Goal: Task Accomplishment & Management: Use online tool/utility

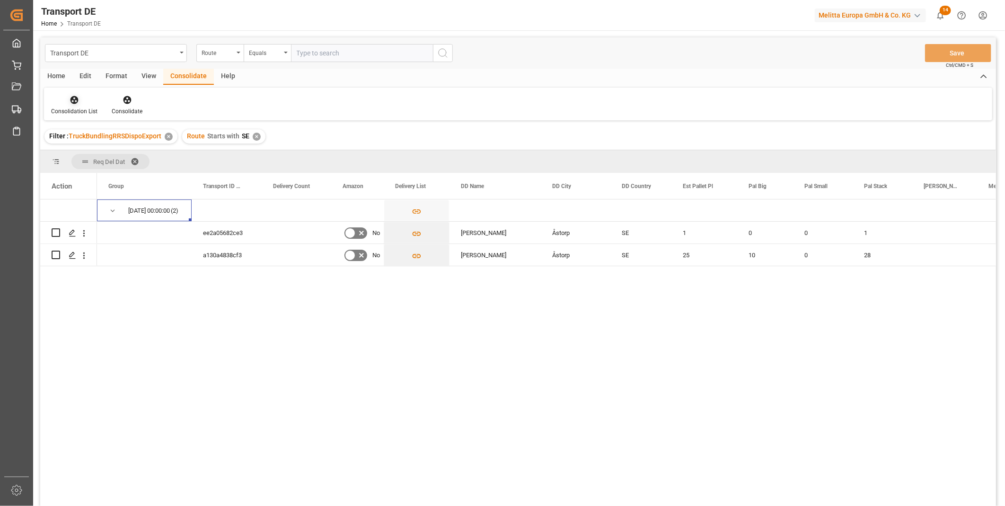
click at [77, 105] on div "Consolidation List" at bounding box center [74, 105] width 61 height 21
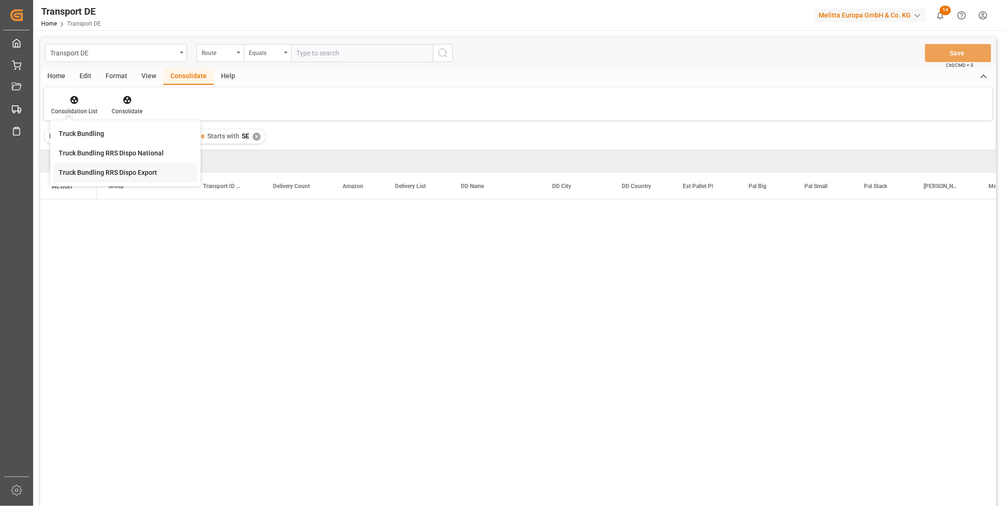
click at [107, 169] on div "Transport DE Route Equals Save Ctrl/CMD + S Home Edit Format View Consolidate H…" at bounding box center [518, 283] width 956 height 493
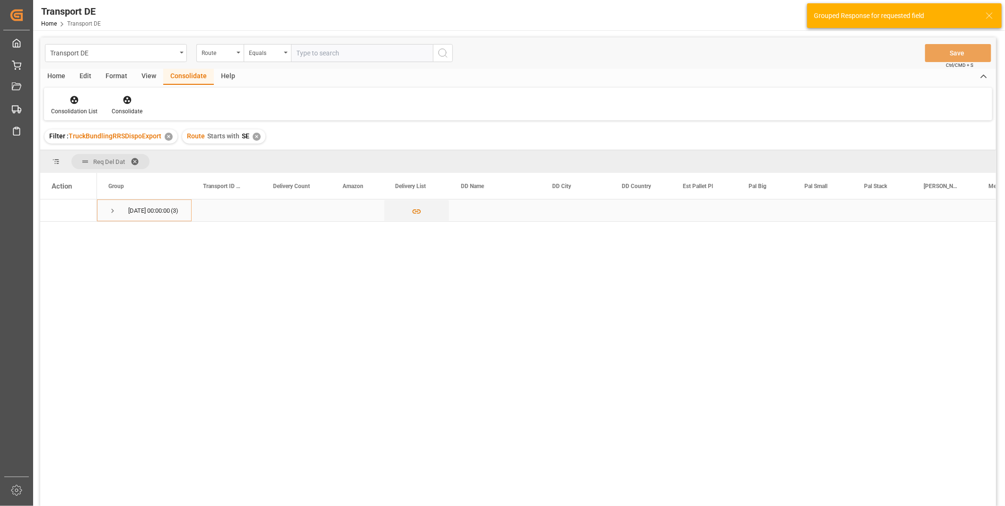
click at [107, 209] on div "[DATE] 00:00:00 (3)" at bounding box center [144, 210] width 95 height 22
click at [114, 210] on span "Press SPACE to select this row." at bounding box center [112, 210] width 9 height 9
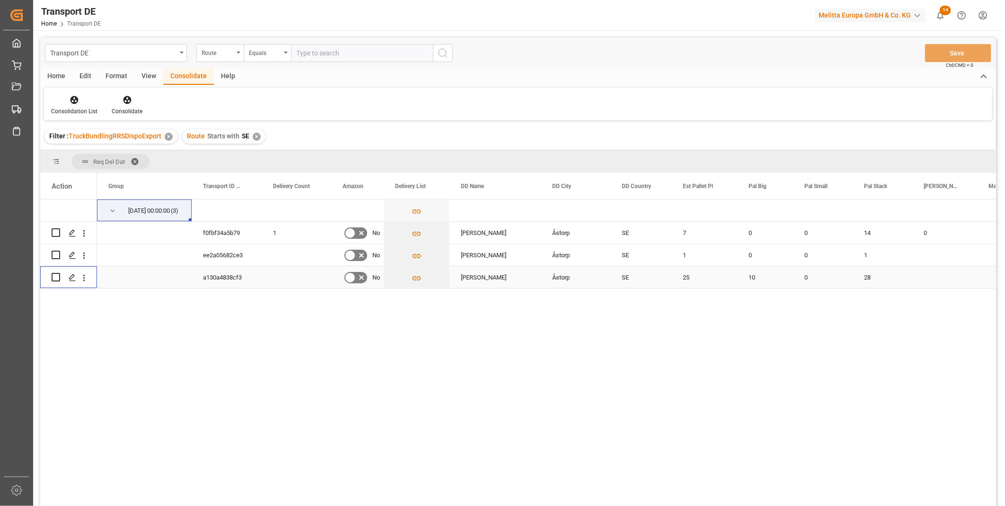
click at [60, 278] on div "Press SPACE to select this row." at bounding box center [69, 277] width 34 height 21
click at [53, 253] on input "Press Space to toggle row selection (unchecked)" at bounding box center [56, 254] width 9 height 9
checkbox input "true"
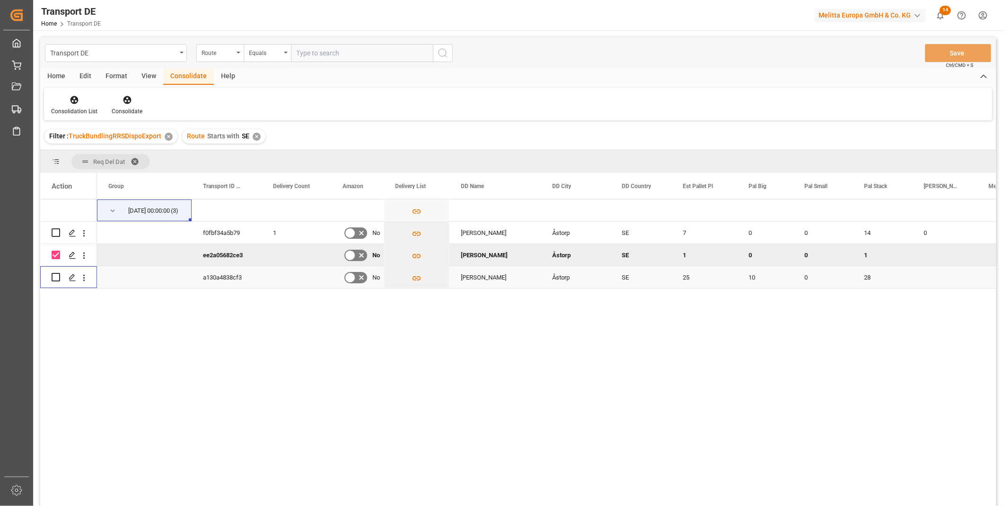
click at [59, 279] on input "Press Space to toggle row selection (unchecked)" at bounding box center [56, 277] width 9 height 9
checkbox input "true"
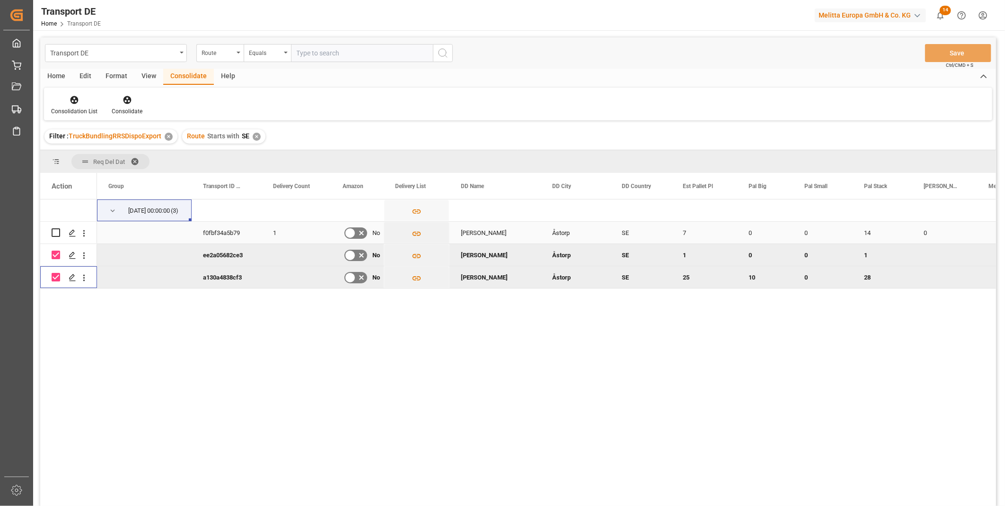
click at [57, 236] on input "Press Space to toggle row selection (unchecked)" at bounding box center [56, 232] width 9 height 9
checkbox input "true"
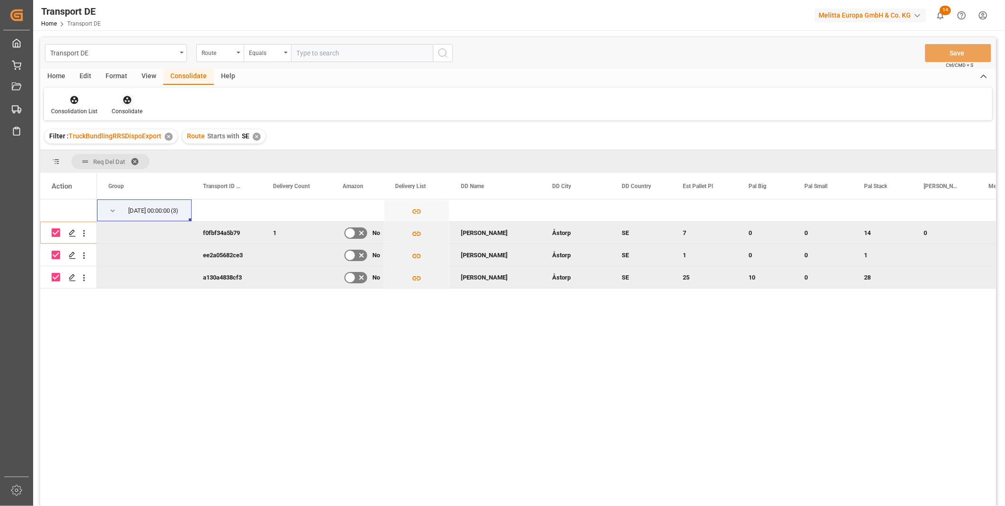
click at [126, 107] on div "Consolidate" at bounding box center [127, 111] width 31 height 9
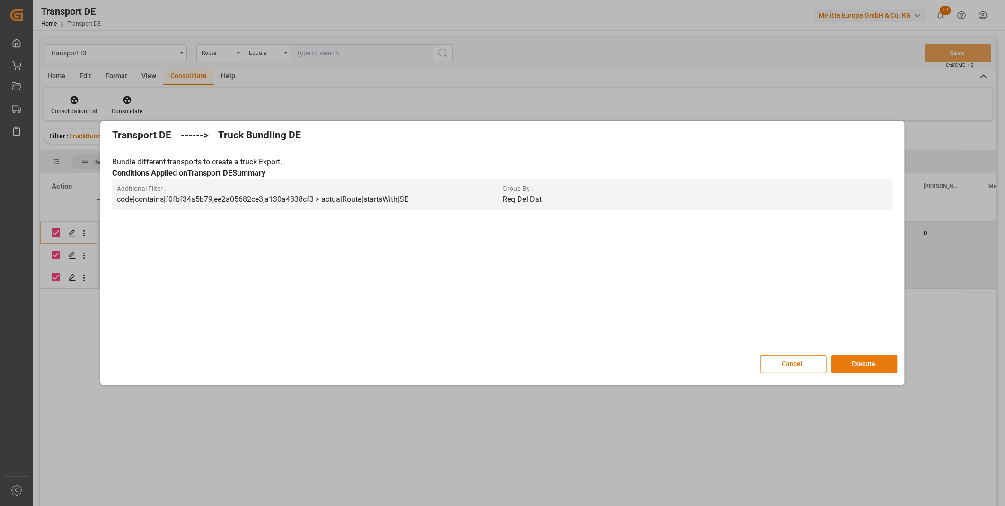
click at [871, 365] on button "Execute" at bounding box center [865, 364] width 66 height 18
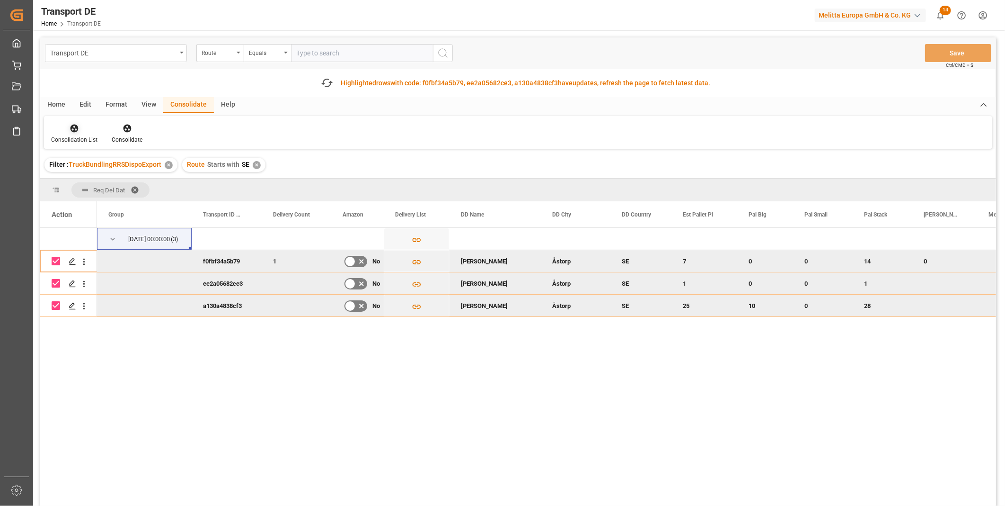
click at [80, 129] on div at bounding box center [74, 128] width 46 height 10
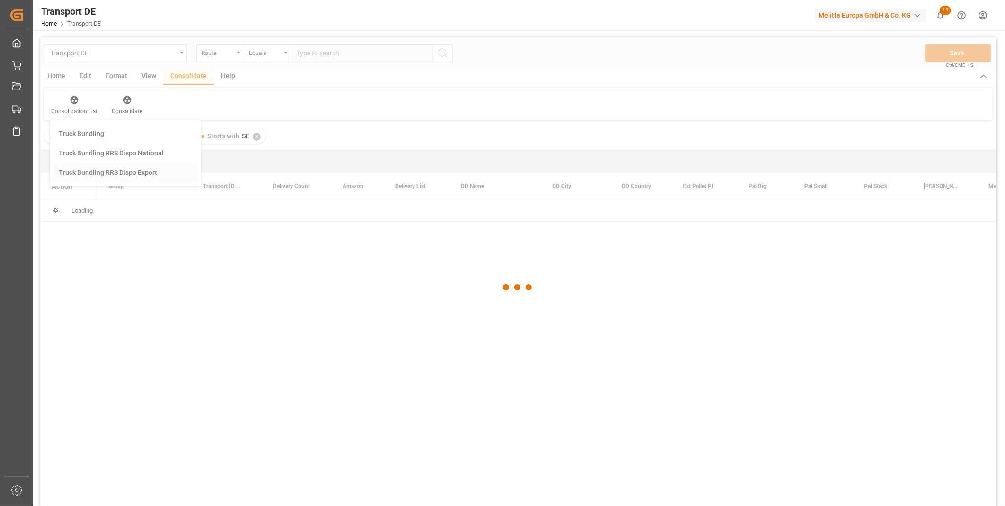
click at [111, 196] on div "Transport DE Route Equals Save Ctrl/CMD + S Home Edit Format View Consolidate H…" at bounding box center [518, 283] width 956 height 493
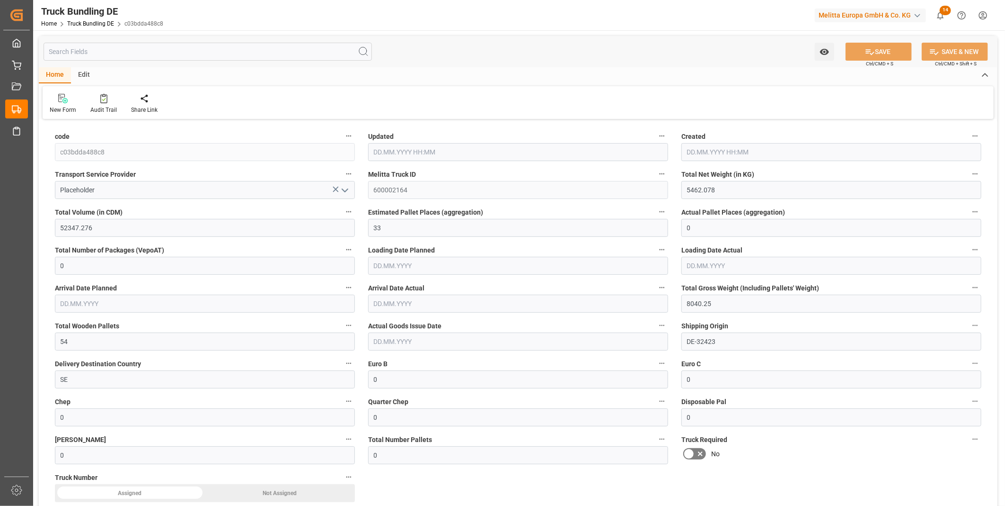
type input "5462.078"
type input "52347.276"
type input "33"
type input "0"
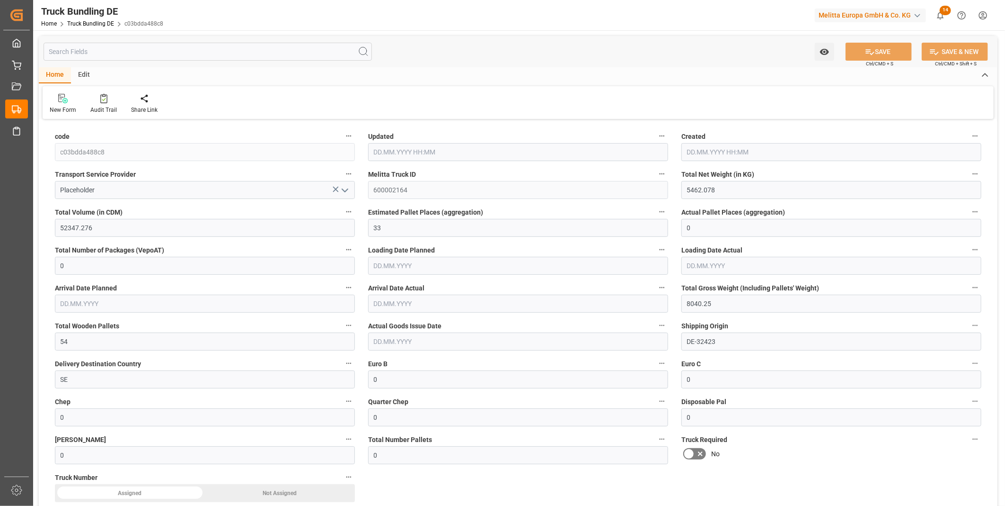
type input "8040.25"
type input "54"
type input "0"
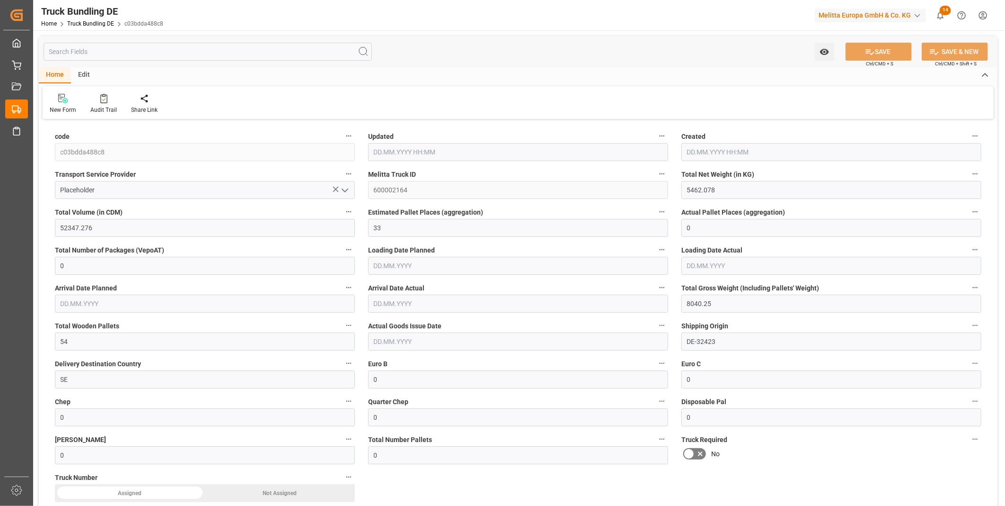
type input "0"
type input "01.09.2025 11:54"
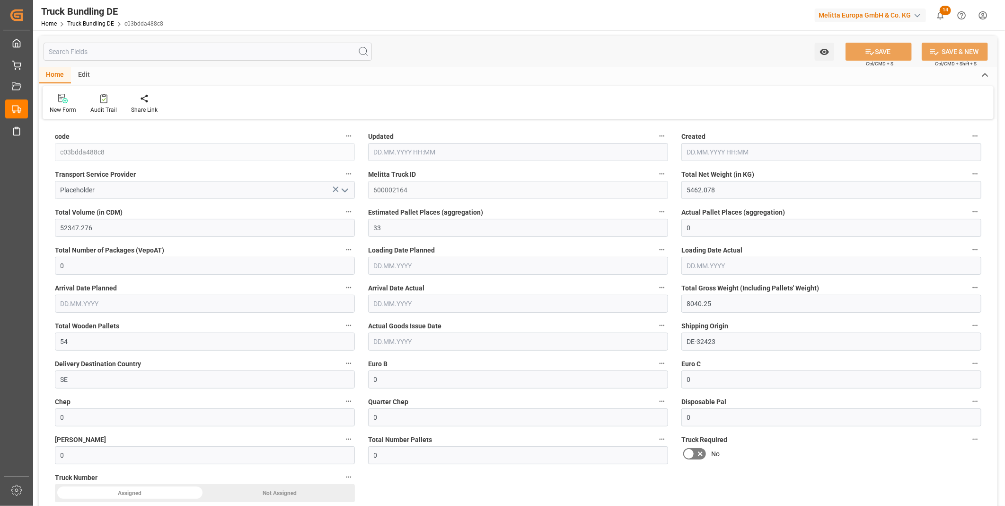
type input "01.09.2025 11:54"
type input "03.09.2025"
type input "05.09.2025"
type input "01.09.2025"
